Goal: Task Accomplishment & Management: Complete application form

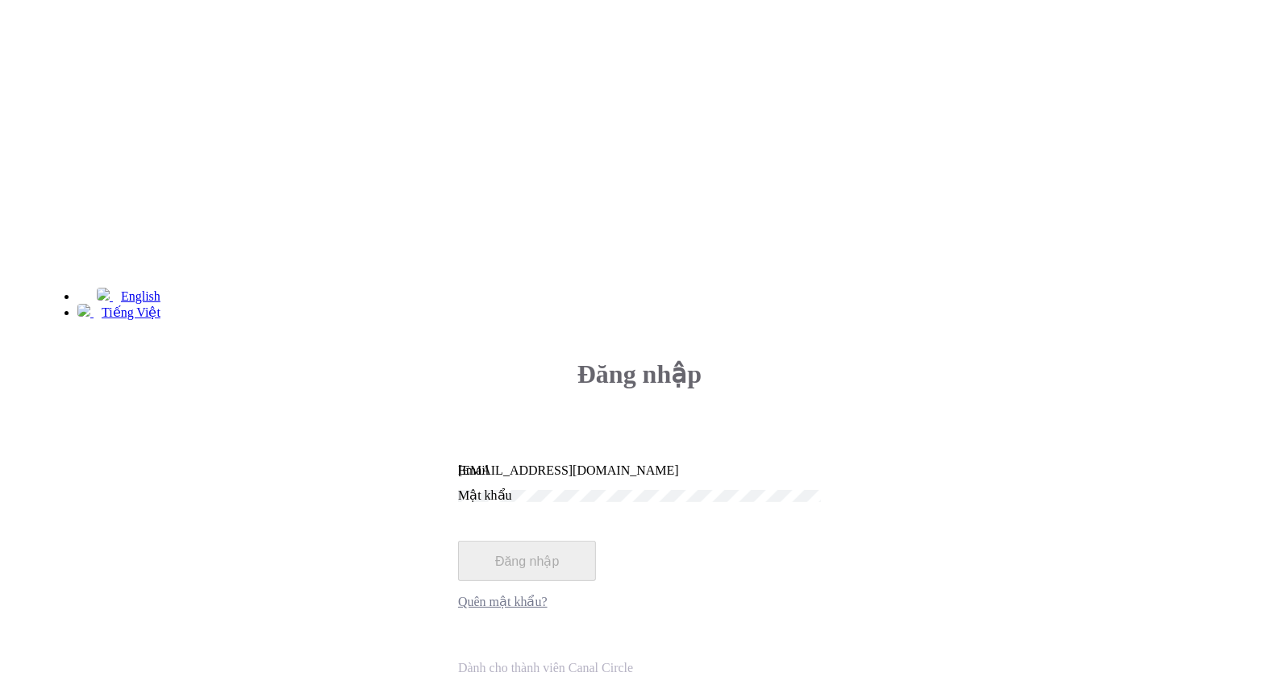
click at [751, 464] on input "[EMAIL_ADDRESS][DOMAIN_NAME]" at bounding box center [639, 471] width 363 height 15
click at [752, 464] on input "[DOMAIN_NAME]" at bounding box center [639, 471] width 363 height 15
type input "[EMAIL_ADDRESS][DOMAIN_NAME]"
click at [596, 541] on button "Đăng nhập" at bounding box center [527, 561] width 138 height 40
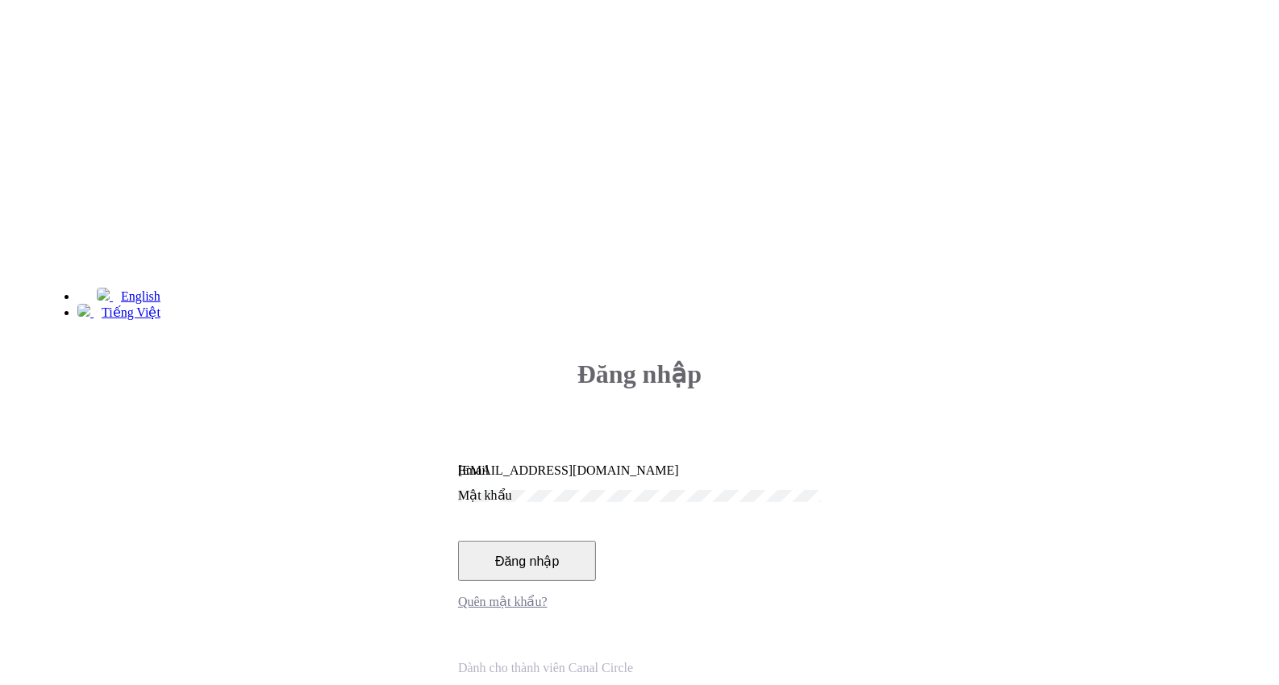
click at [596, 541] on button "Đăng nhập" at bounding box center [527, 561] width 138 height 40
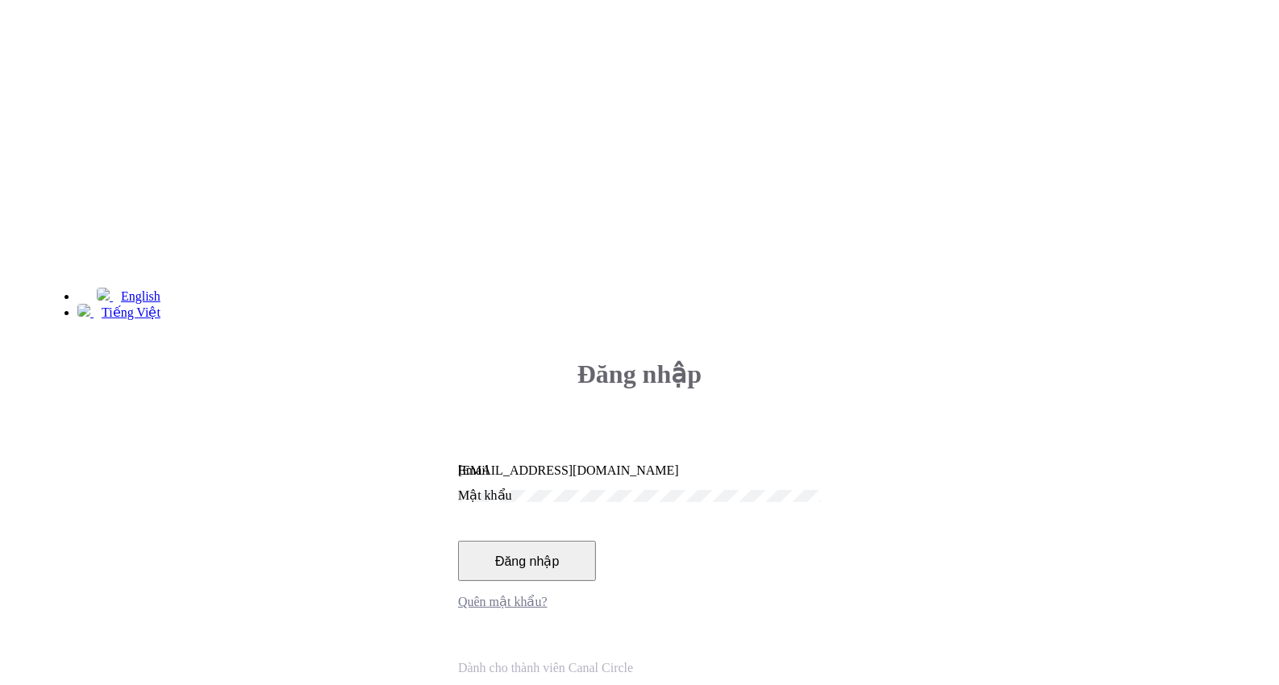
click at [1222, 236] on div "English Tiếng Việt Đăng nhập [EMAIL_ADDRESS][DOMAIN_NAME] Email Mật khẩu" at bounding box center [639, 496] width 1266 height 521
